Goal: Find specific page/section: Find specific page/section

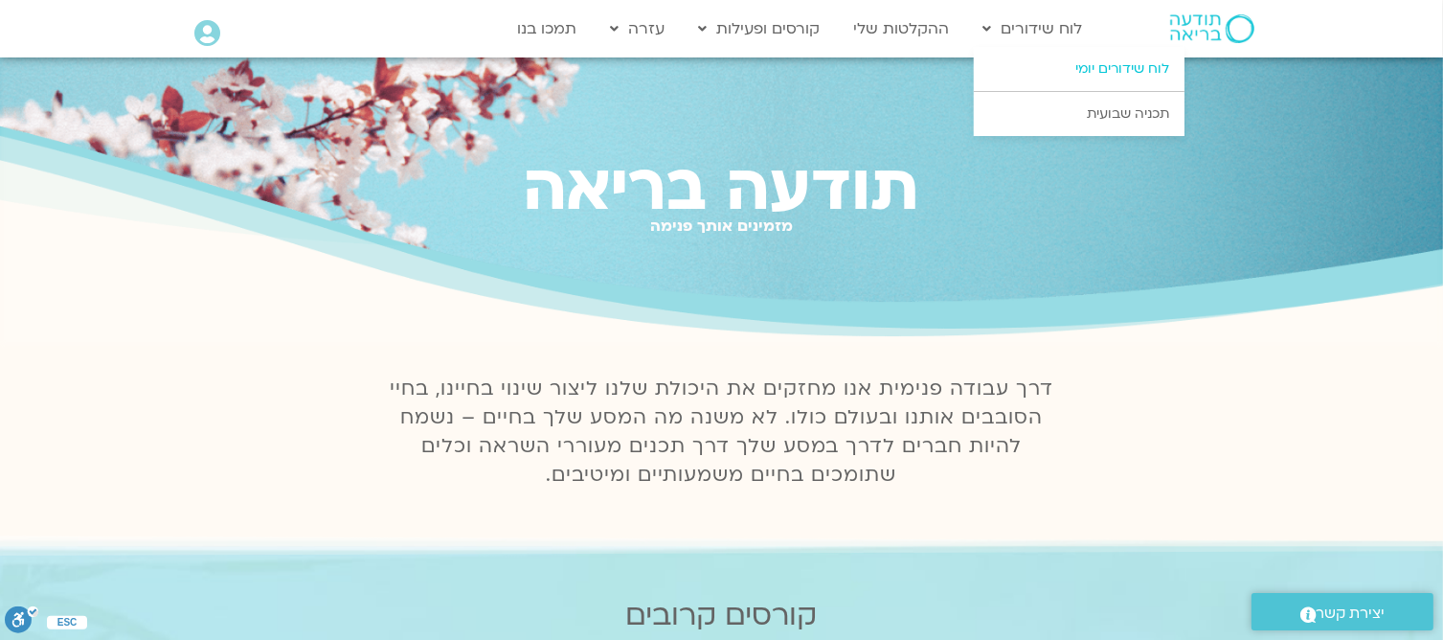
click at [1073, 67] on link "לוח שידורים יומי" at bounding box center [1079, 69] width 211 height 44
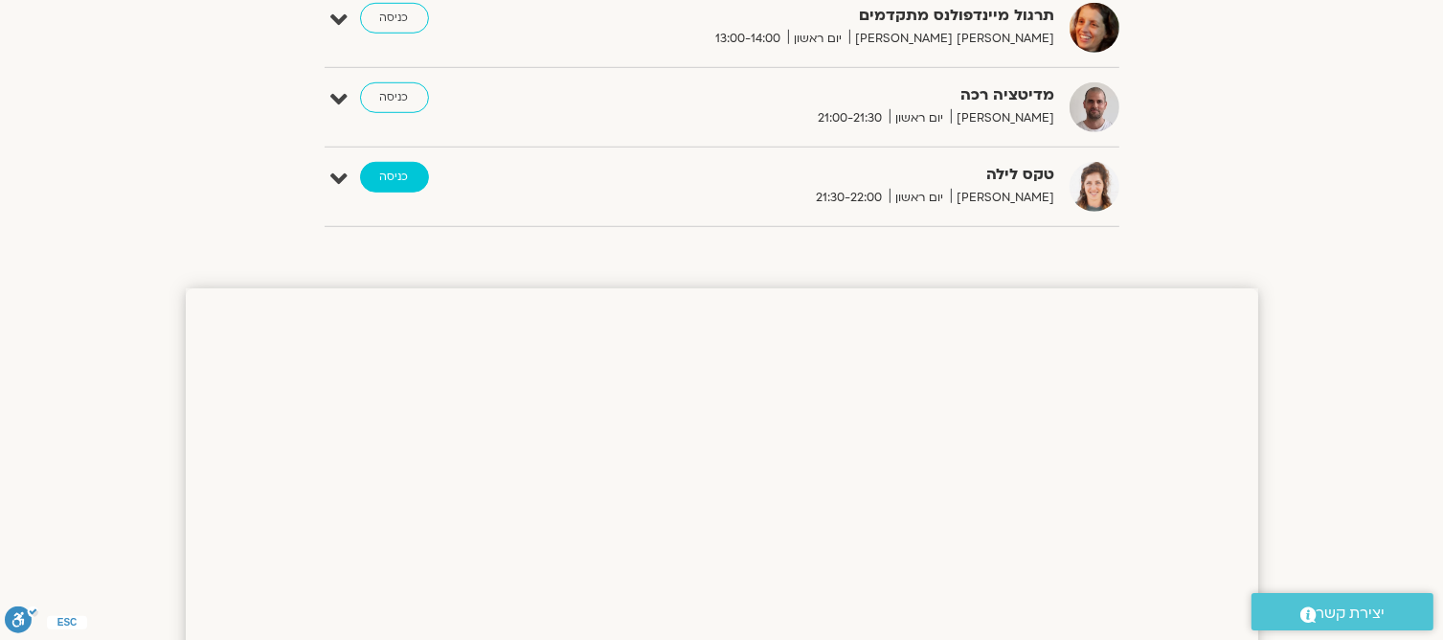
click at [404, 172] on link "כניסה" at bounding box center [394, 177] width 69 height 31
